Goal: Use online tool/utility: Utilize a website feature to perform a specific function

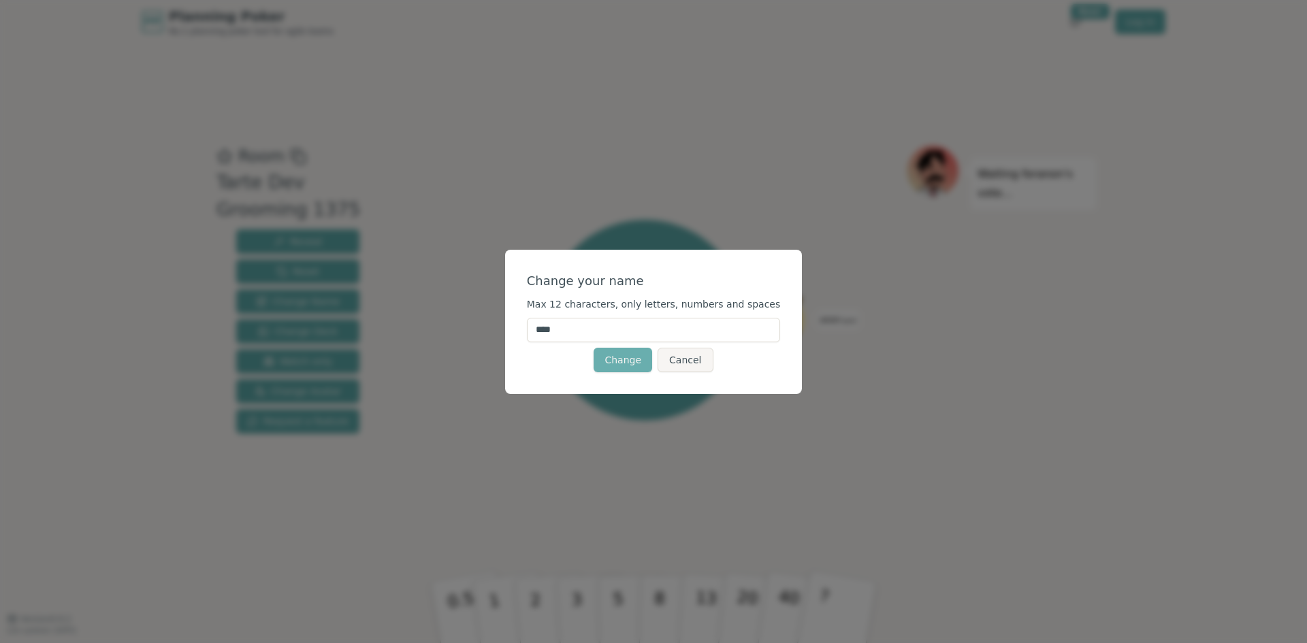
click at [613, 355] on button "Change" at bounding box center [622, 360] width 59 height 25
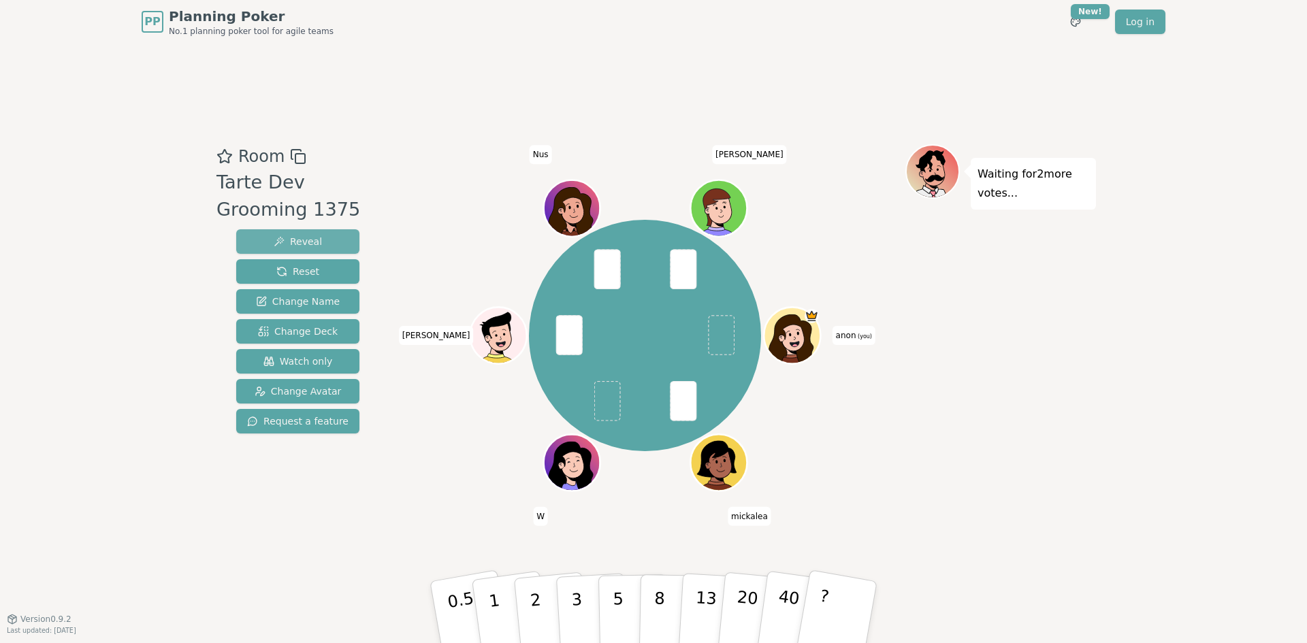
click at [329, 238] on button "Reveal" at bounding box center [297, 241] width 123 height 25
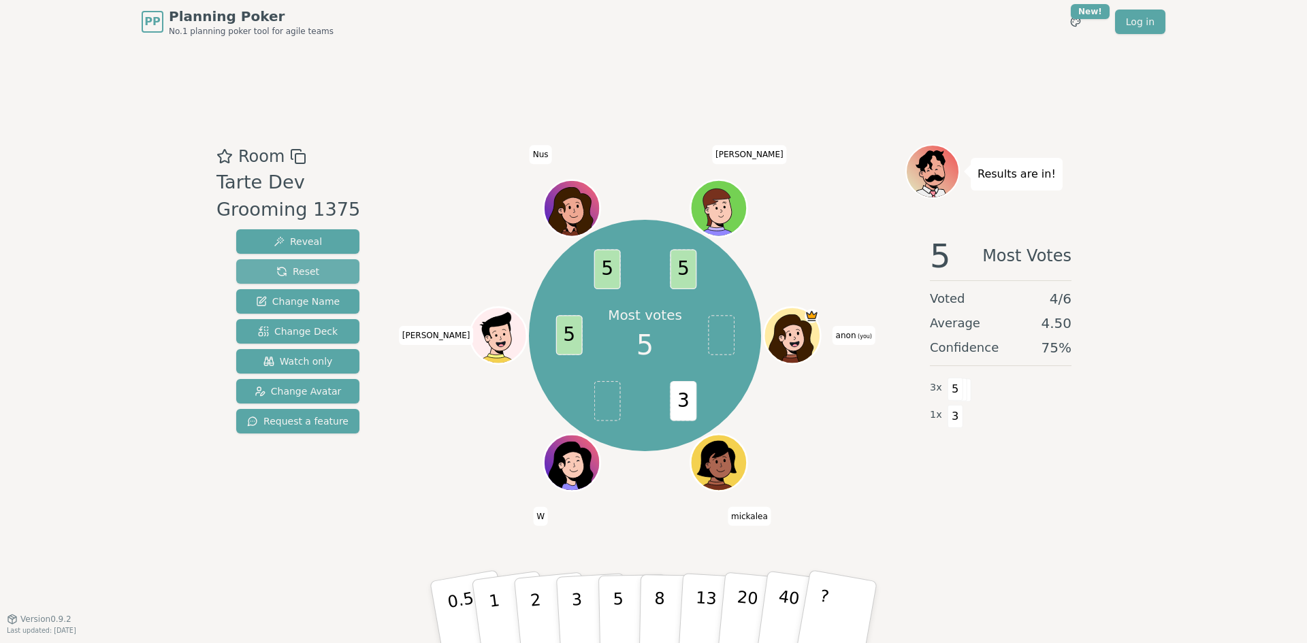
click at [302, 280] on button "Reset" at bounding box center [297, 271] width 123 height 25
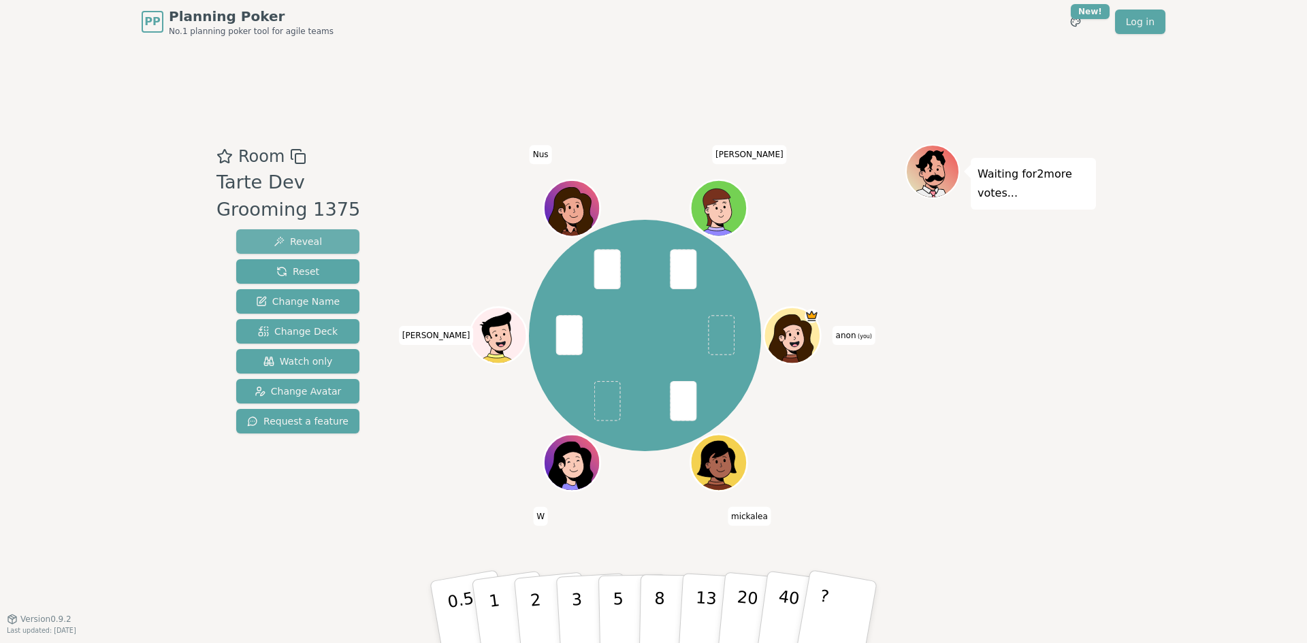
click at [293, 242] on span "Reveal" at bounding box center [298, 242] width 48 height 14
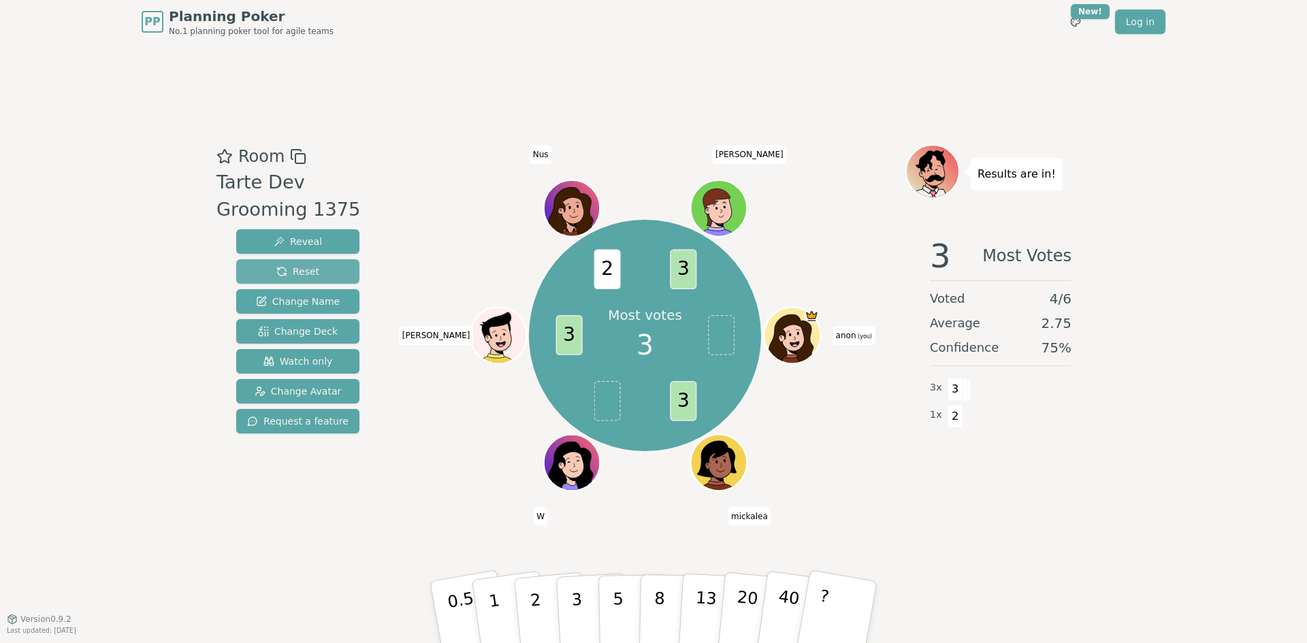
click at [300, 266] on span "Reset" at bounding box center [297, 272] width 43 height 14
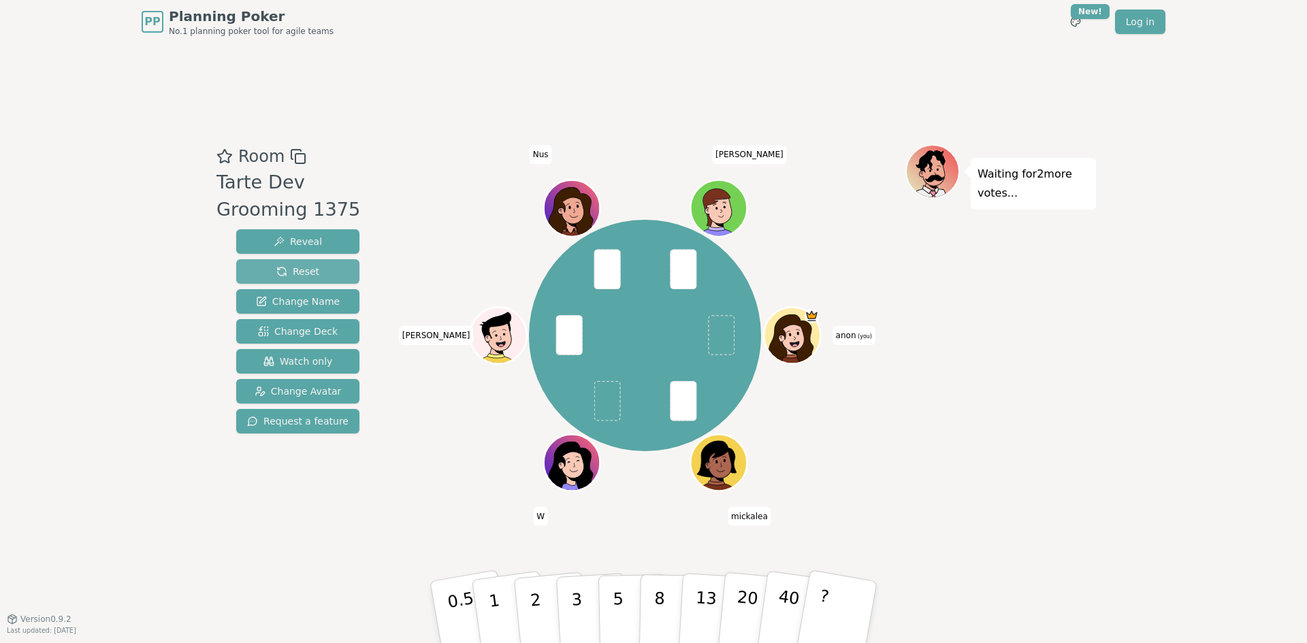
click at [296, 270] on span "Reset" at bounding box center [297, 272] width 43 height 14
click at [304, 242] on span "Reveal" at bounding box center [298, 242] width 48 height 14
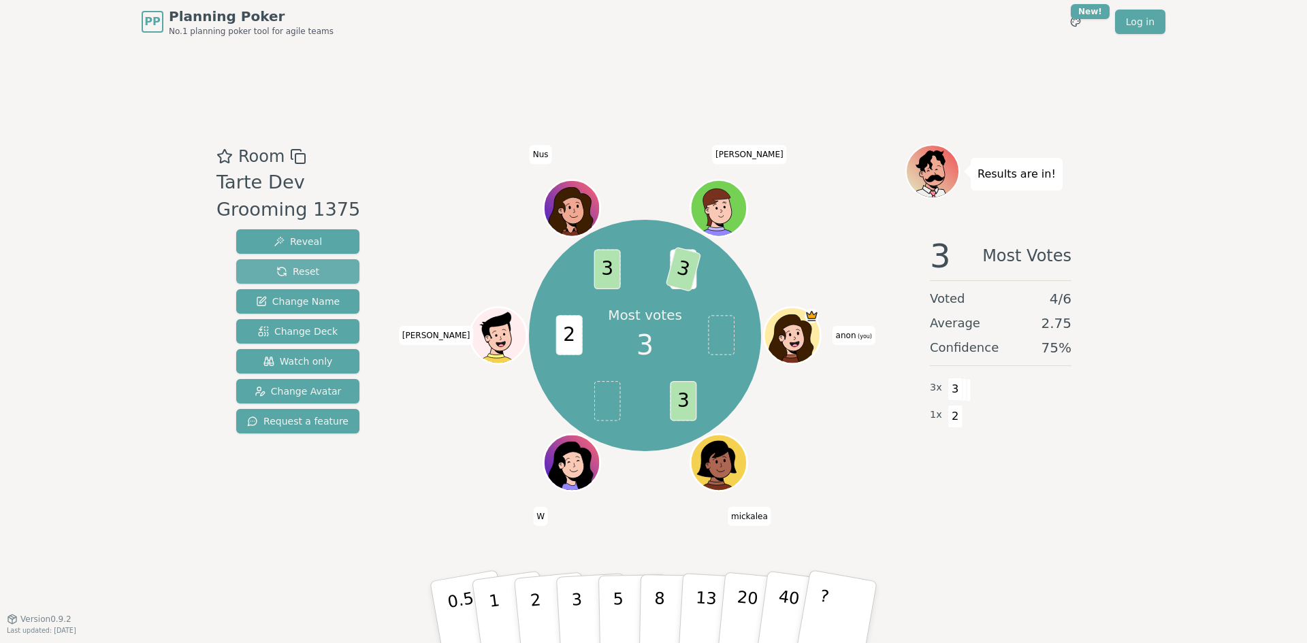
click at [314, 273] on span "Reset" at bounding box center [297, 272] width 43 height 14
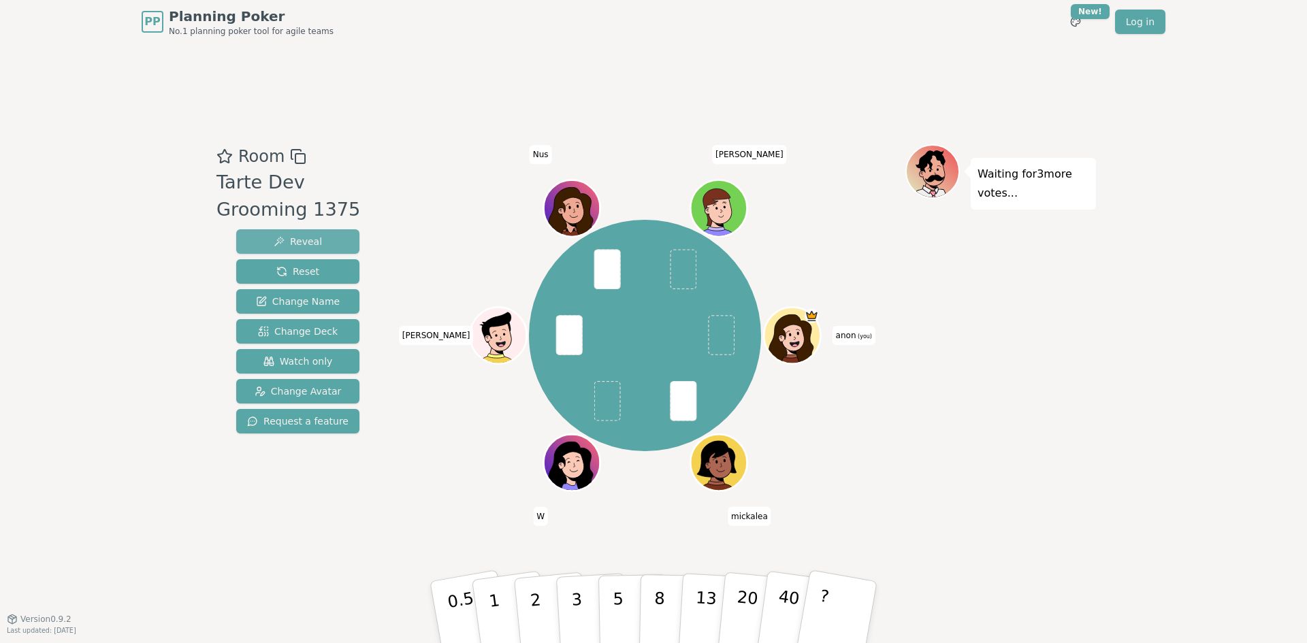
click at [326, 238] on button "Reveal" at bounding box center [297, 241] width 123 height 25
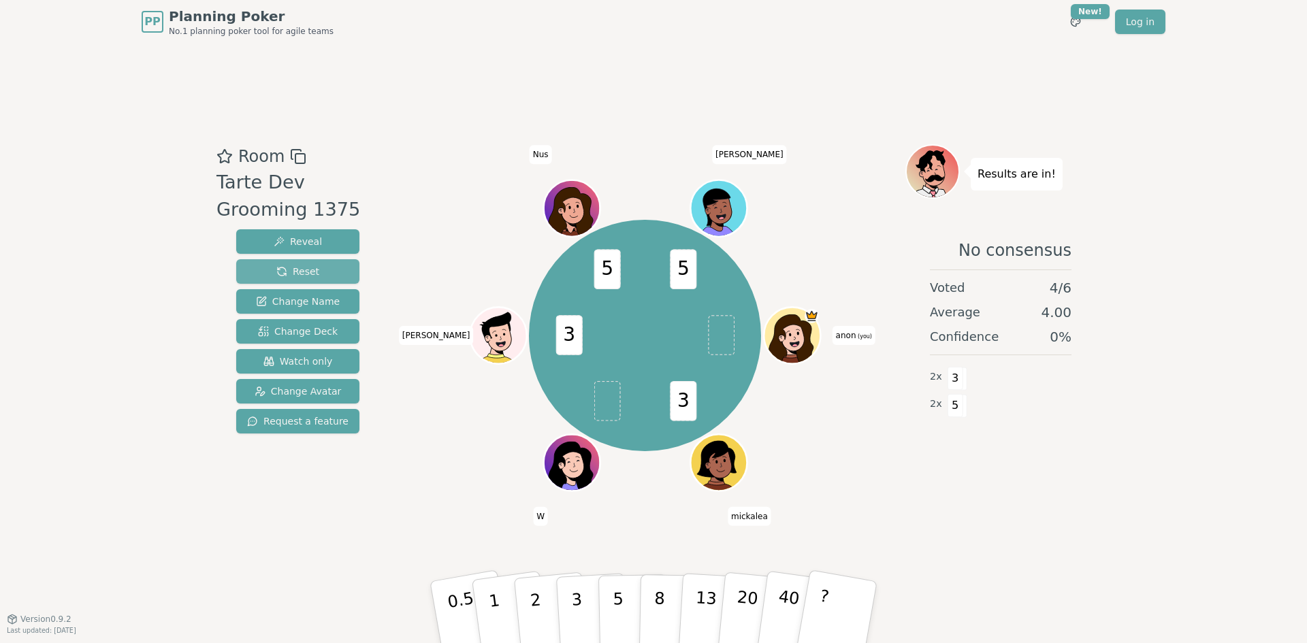
click at [278, 267] on span "Reset" at bounding box center [297, 272] width 43 height 14
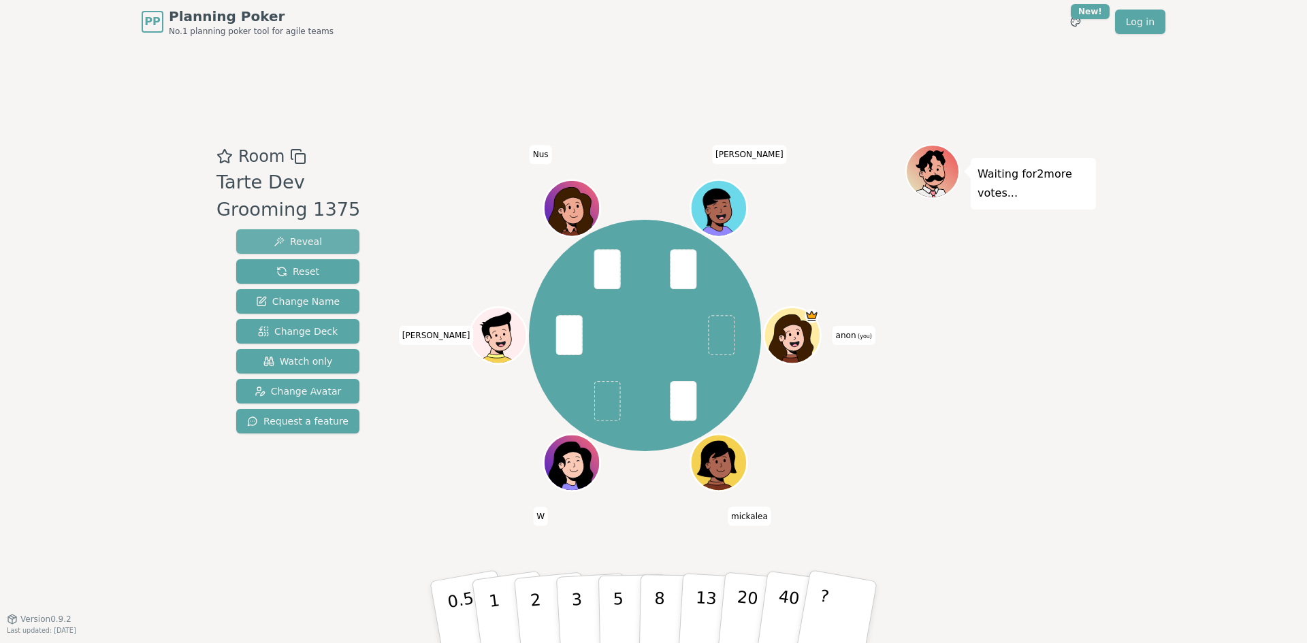
click at [293, 244] on span "Reveal" at bounding box center [298, 242] width 48 height 14
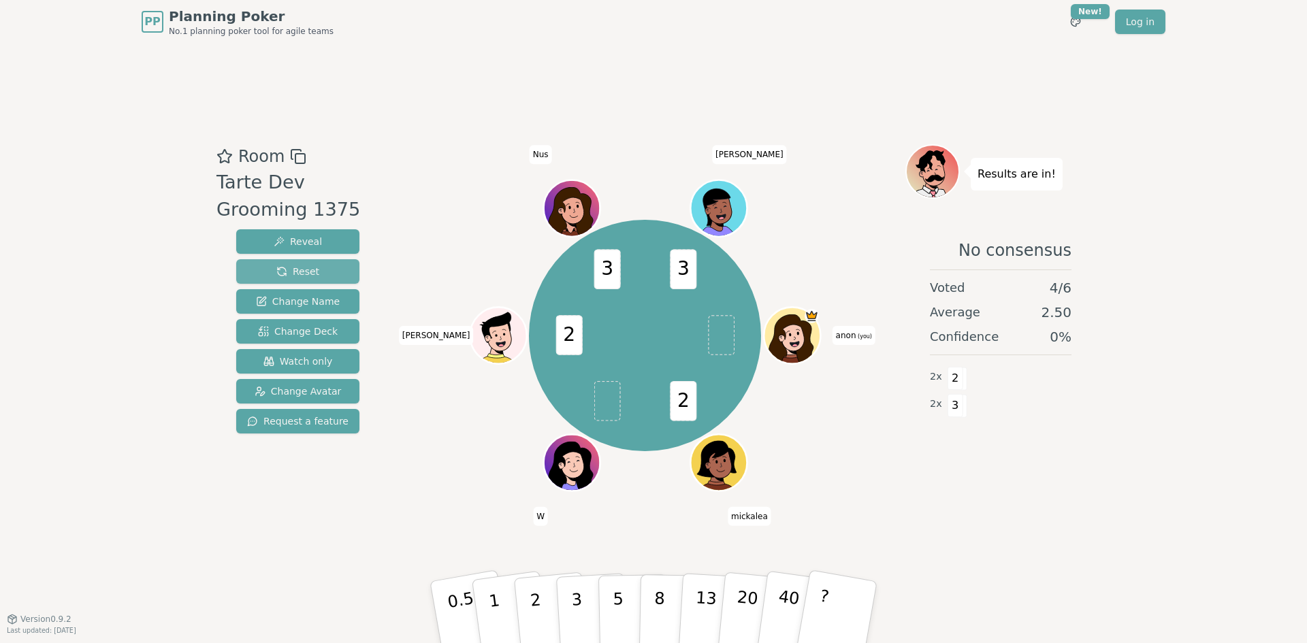
click at [278, 275] on span "Reset" at bounding box center [297, 272] width 43 height 14
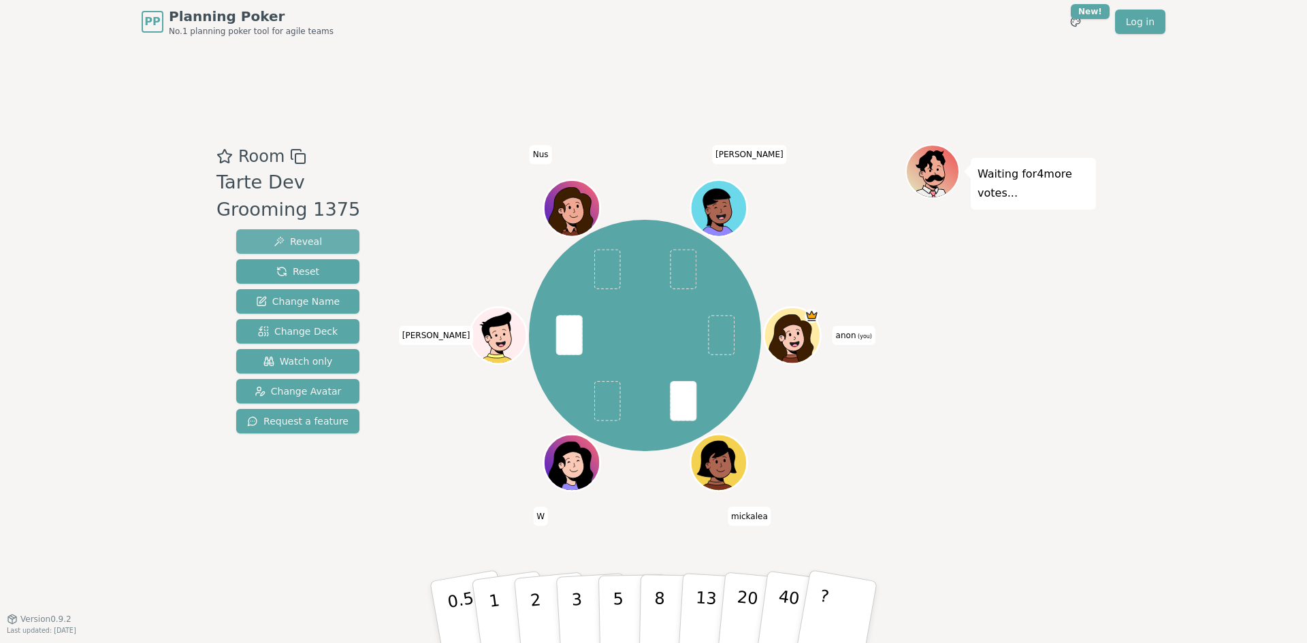
click at [292, 242] on span "Reveal" at bounding box center [298, 242] width 48 height 14
